Goal: Task Accomplishment & Management: Manage account settings

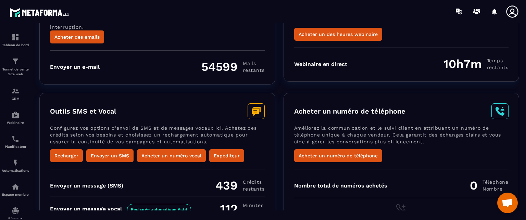
scroll to position [104, 0]
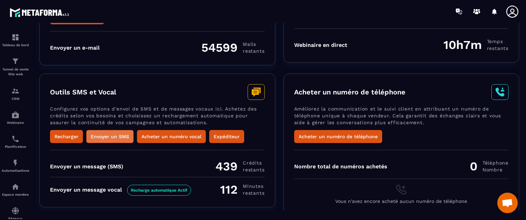
click at [95, 136] on button "Envoyer un SMS" at bounding box center [109, 136] width 47 height 13
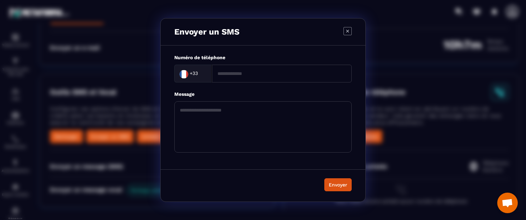
click at [349, 29] on icon "Modal window" at bounding box center [348, 31] width 8 height 8
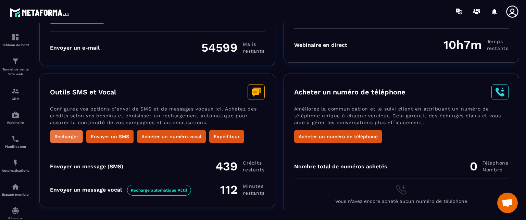
click at [70, 134] on button "Recharger" at bounding box center [66, 136] width 33 height 13
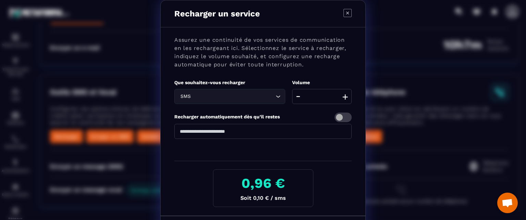
click at [324, 98] on input "**" at bounding box center [322, 96] width 60 height 15
drag, startPoint x: 178, startPoint y: 131, endPoint x: 174, endPoint y: 133, distance: 4.7
click at [174, 133] on input "*" at bounding box center [262, 131] width 177 height 15
type input "**"
click at [236, 116] on label "Recharger automatiquement dès qu’il restes" at bounding box center [227, 116] width 106 height 5
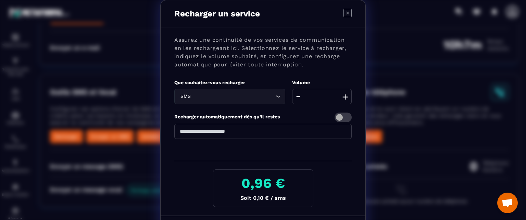
click at [341, 99] on button "+" at bounding box center [346, 96] width 10 height 15
drag, startPoint x: 327, startPoint y: 96, endPoint x: 312, endPoint y: 99, distance: 15.4
click at [312, 99] on input "**" at bounding box center [322, 96] width 60 height 15
click at [326, 84] on div "Volume" at bounding box center [322, 82] width 60 height 7
click at [344, 13] on icon "Modal window" at bounding box center [348, 13] width 8 height 8
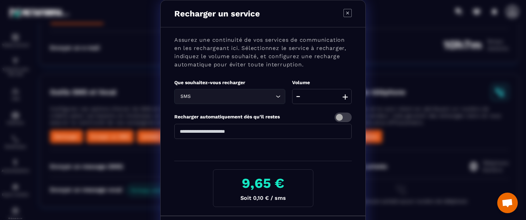
type input "**"
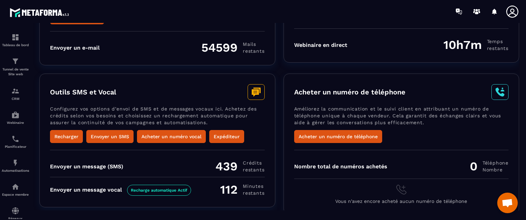
click at [215, 93] on div "Outils SMS et Vocal" at bounding box center [157, 92] width 215 height 16
click at [20, 44] on p "Tableau de bord" at bounding box center [15, 45] width 27 height 4
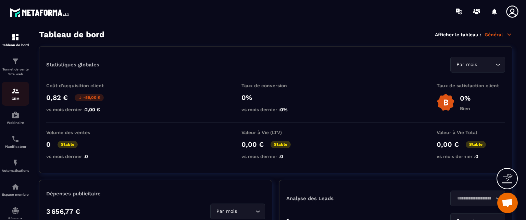
click at [14, 97] on div "CRM" at bounding box center [15, 94] width 27 height 14
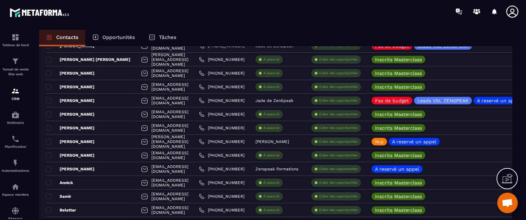
scroll to position [836, 0]
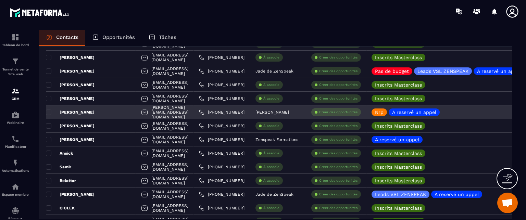
click at [150, 112] on div "[PERSON_NAME][EMAIL_ADDRESS][DOMAIN_NAME]" at bounding box center [165, 113] width 58 height 14
click at [75, 112] on p "[PERSON_NAME]" at bounding box center [70, 112] width 49 height 5
